Goal: Go to known website: Access a specific website the user already knows

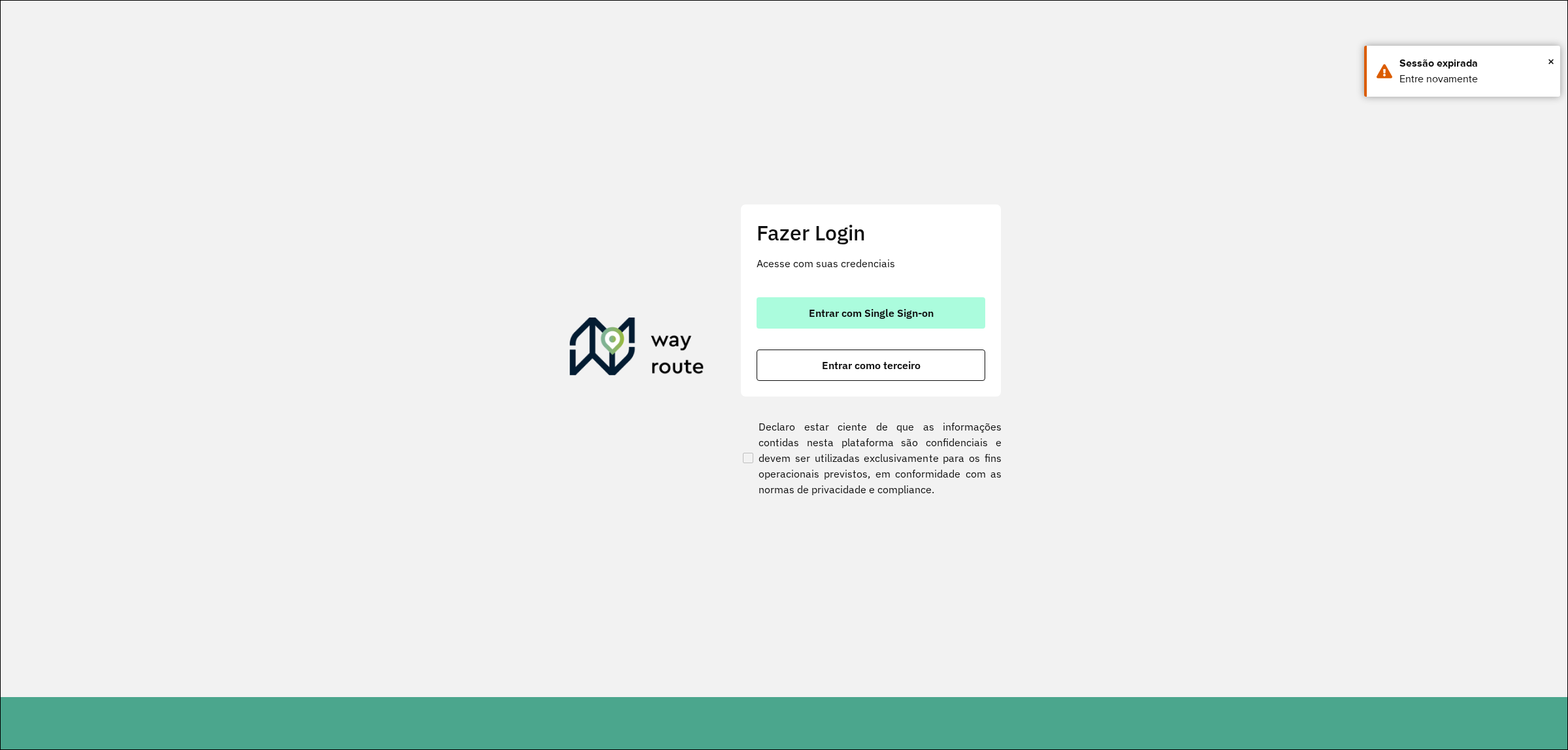
click at [833, 302] on button "Entrar com Single Sign-on" at bounding box center [870, 313] width 228 height 31
